Goal: Task Accomplishment & Management: Use online tool/utility

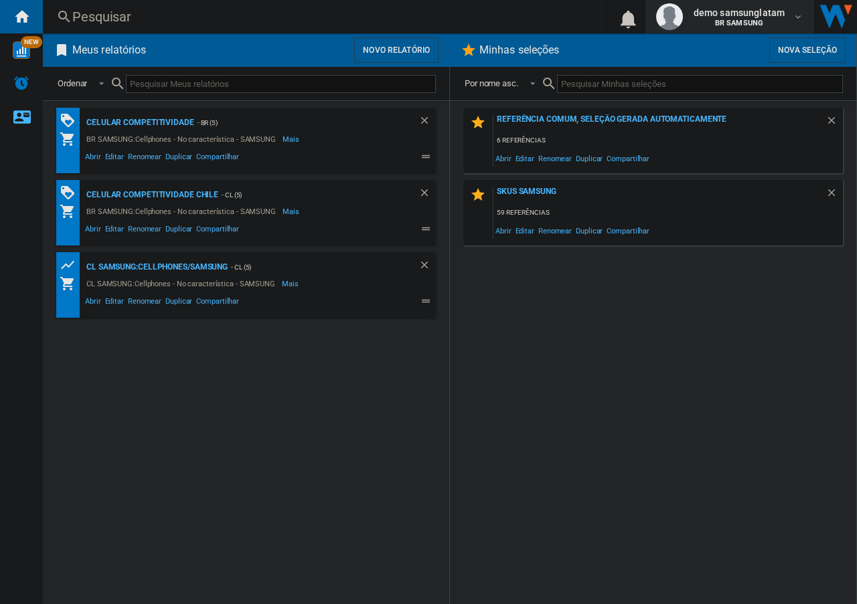
click at [756, 23] on b "BR SAMSUNG" at bounding box center [739, 23] width 48 height 9
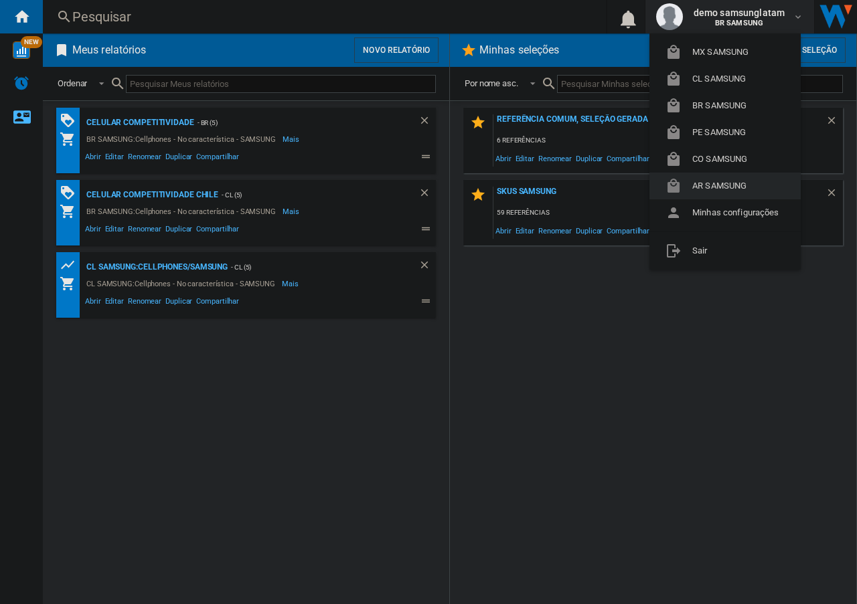
click at [740, 189] on button "AR SAMSUNG" at bounding box center [724, 186] width 151 height 27
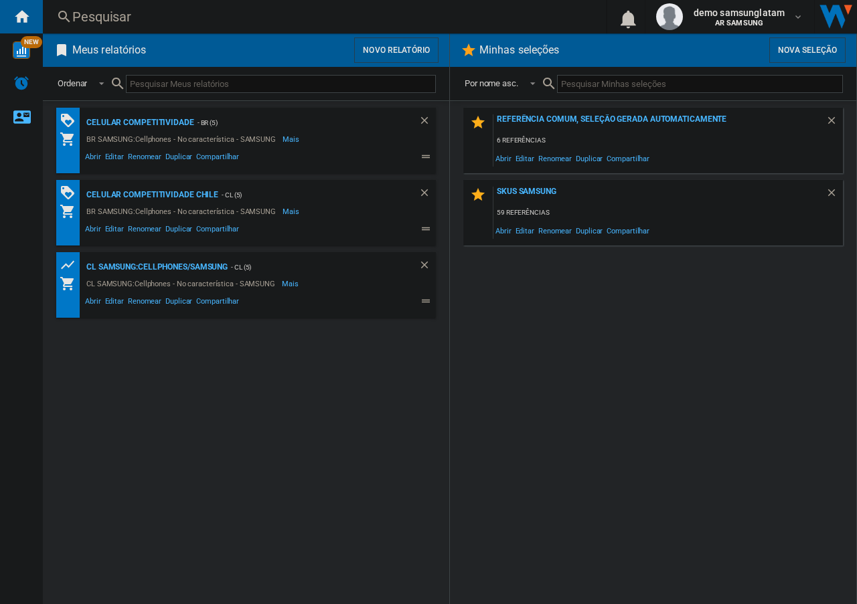
click at [404, 45] on button "Novo relatório" at bounding box center [396, 49] width 84 height 25
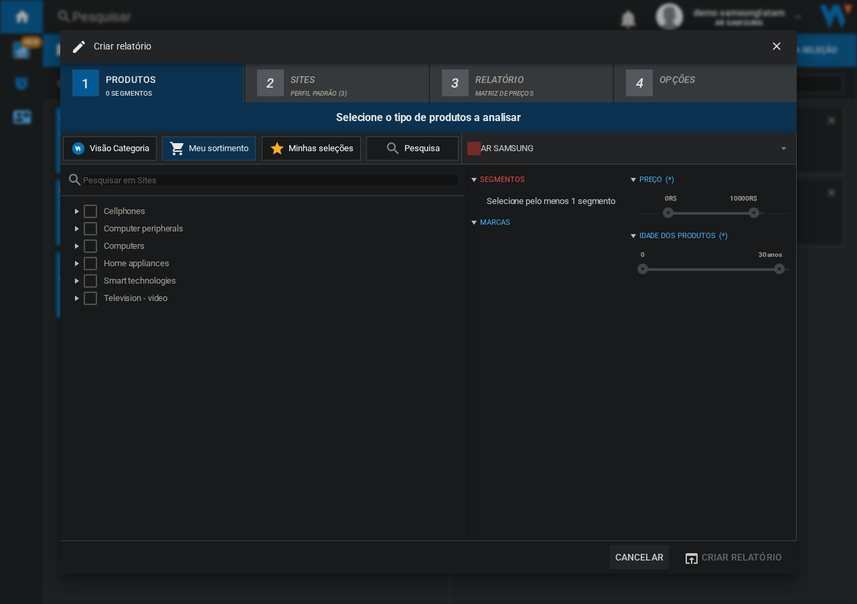
click at [125, 147] on span "Visão Categoria" at bounding box center [117, 148] width 63 height 10
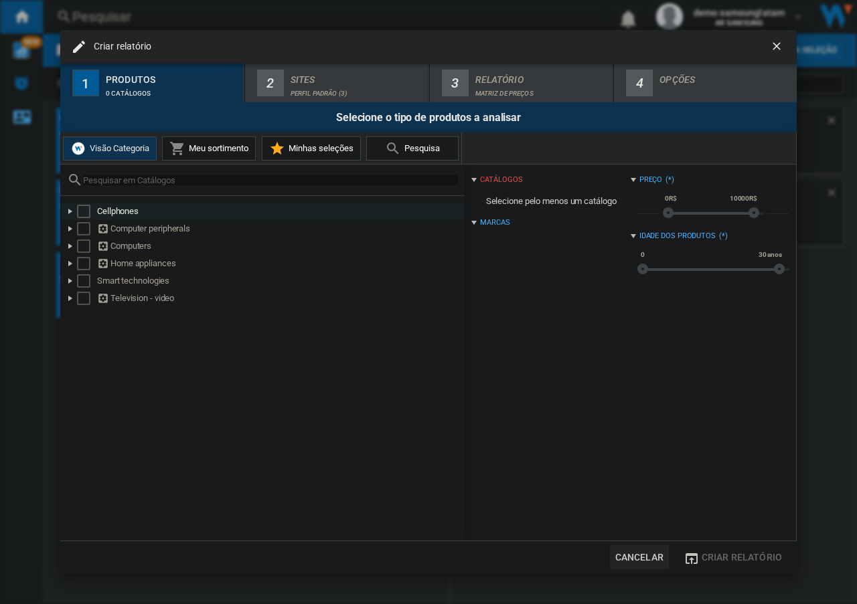
click at [69, 211] on div at bounding box center [70, 211] width 13 height 13
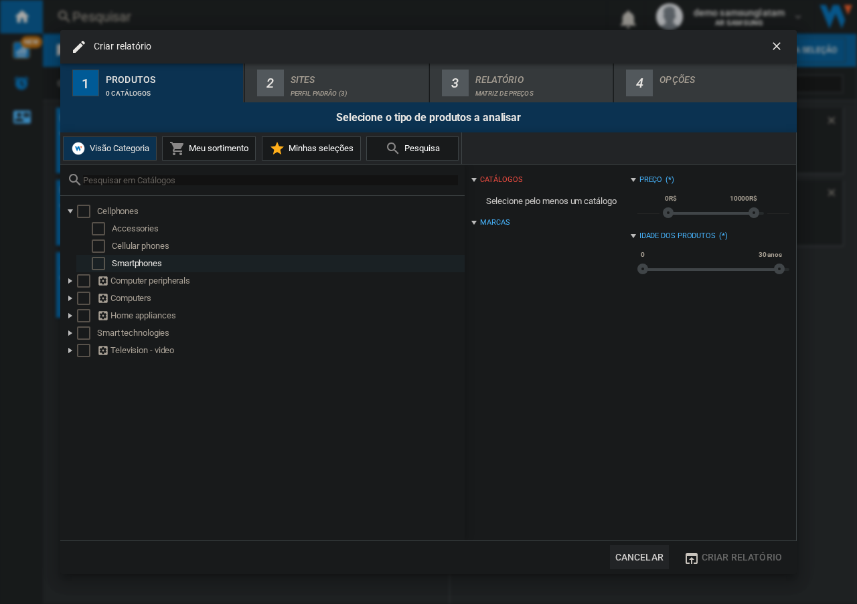
click at [98, 261] on div "Select" at bounding box center [98, 263] width 13 height 13
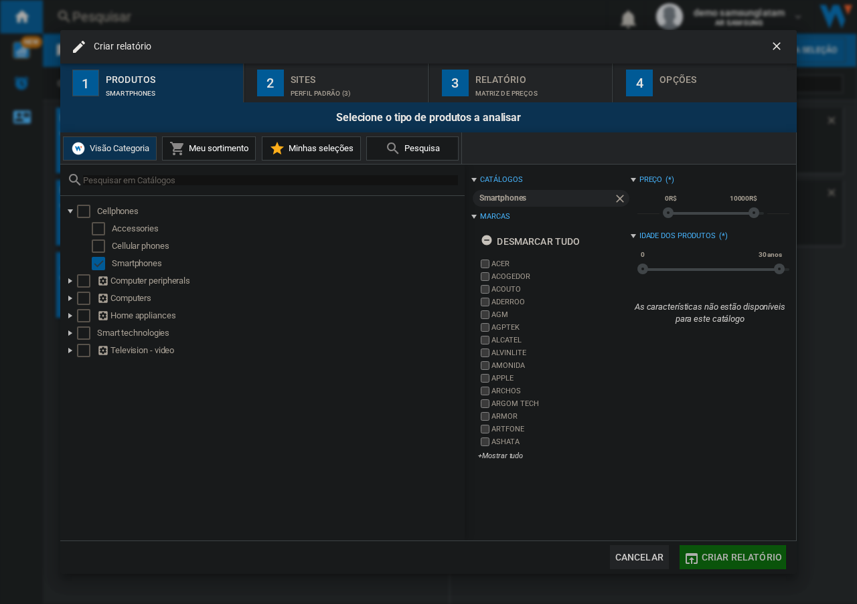
click at [717, 558] on span "Criar relatório" at bounding box center [741, 557] width 80 height 11
